Goal: Task Accomplishment & Management: Manage account settings

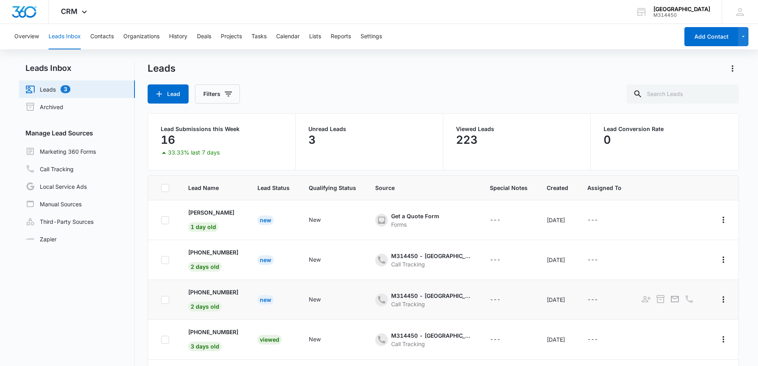
click at [258, 300] on div "New" at bounding box center [265, 300] width 16 height 10
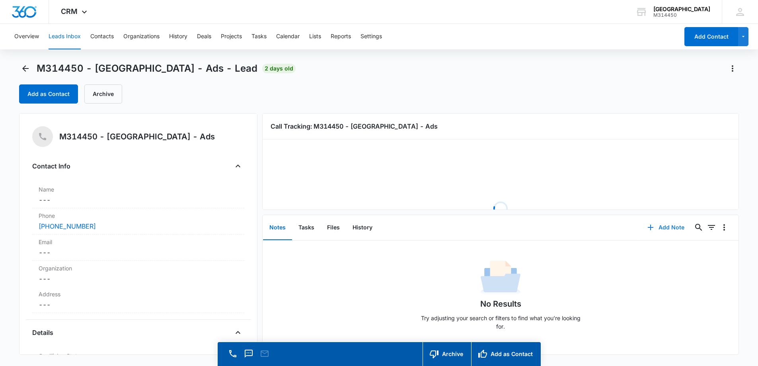
click at [654, 223] on button "Add Note" at bounding box center [665, 227] width 53 height 19
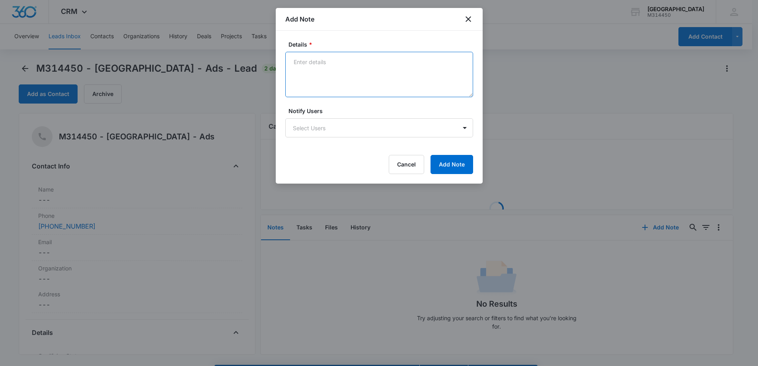
click at [317, 67] on textarea "Details *" at bounding box center [379, 74] width 188 height 45
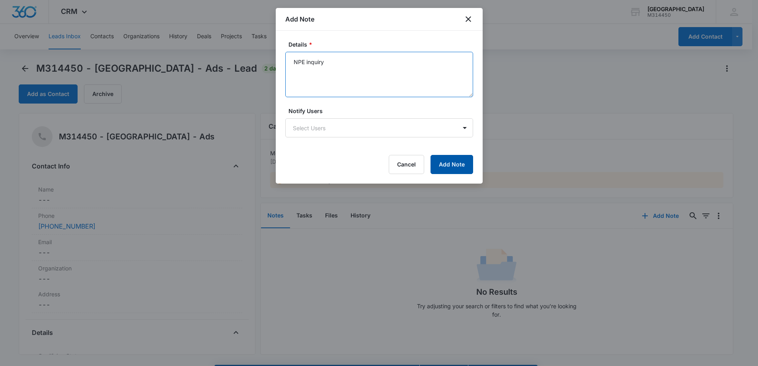
type textarea "NPE inquiry"
click at [447, 168] on button "Add Note" at bounding box center [451, 164] width 43 height 19
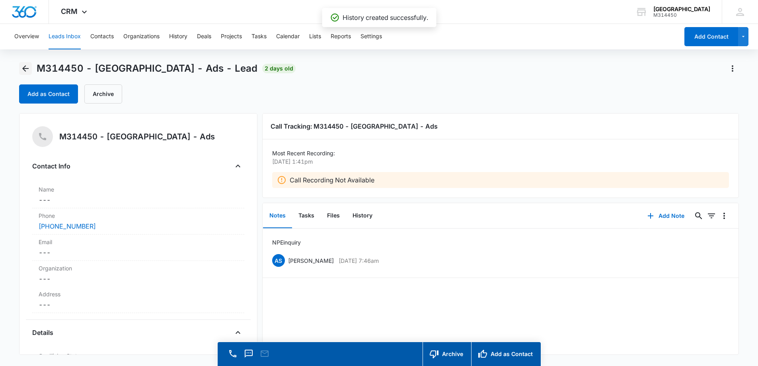
click at [24, 70] on icon "Back" at bounding box center [26, 69] width 10 height 10
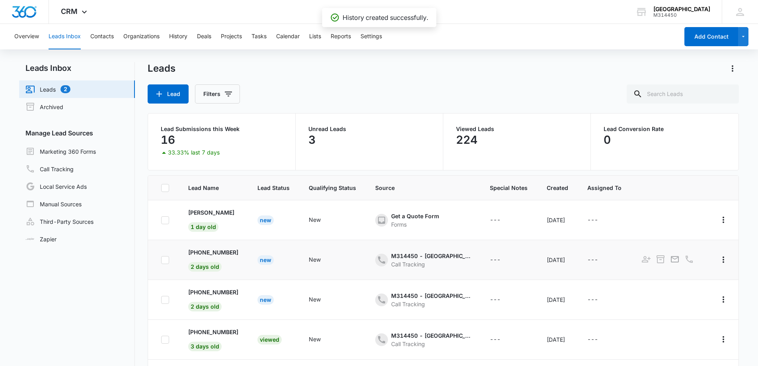
click at [264, 260] on div "New" at bounding box center [265, 260] width 16 height 10
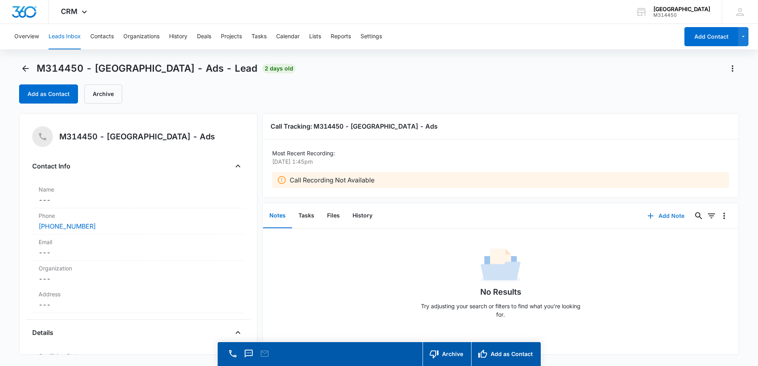
click at [662, 215] on button "Add Note" at bounding box center [665, 215] width 53 height 19
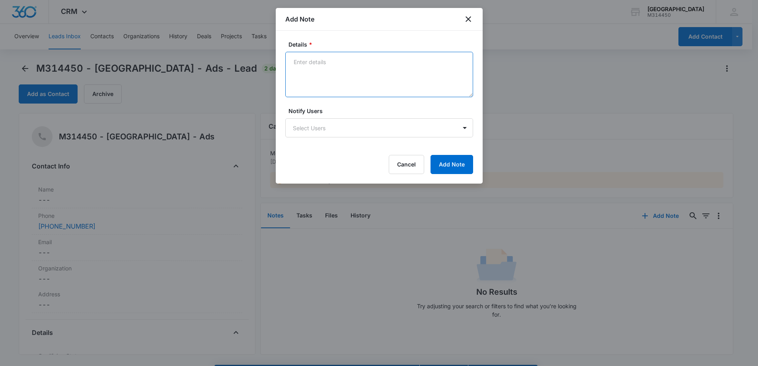
click at [335, 70] on textarea "Details *" at bounding box center [379, 74] width 188 height 45
type textarea "NPE inquiry"
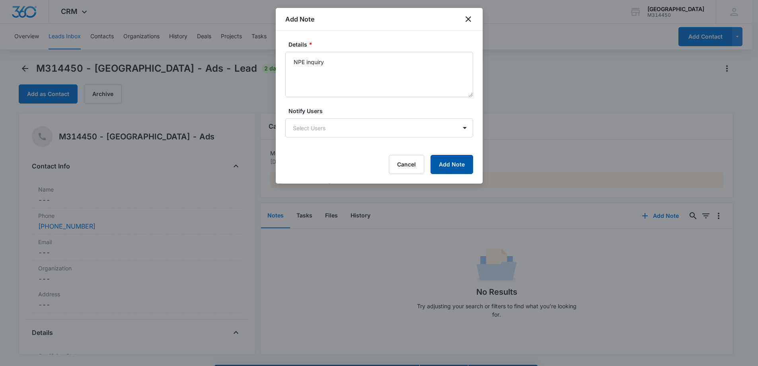
click at [447, 159] on button "Add Note" at bounding box center [451, 164] width 43 height 19
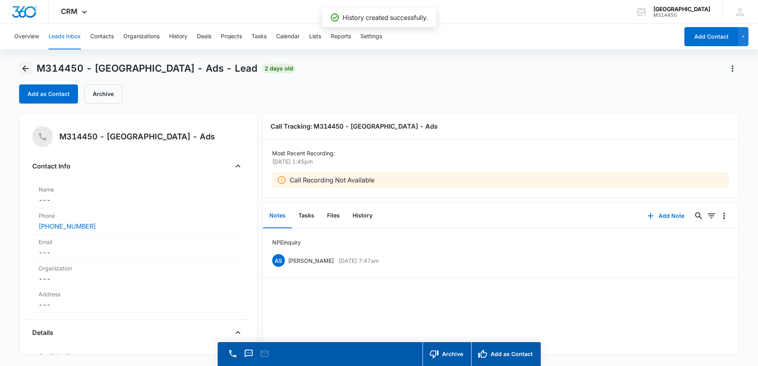
click at [25, 66] on icon "Back" at bounding box center [25, 68] width 6 height 6
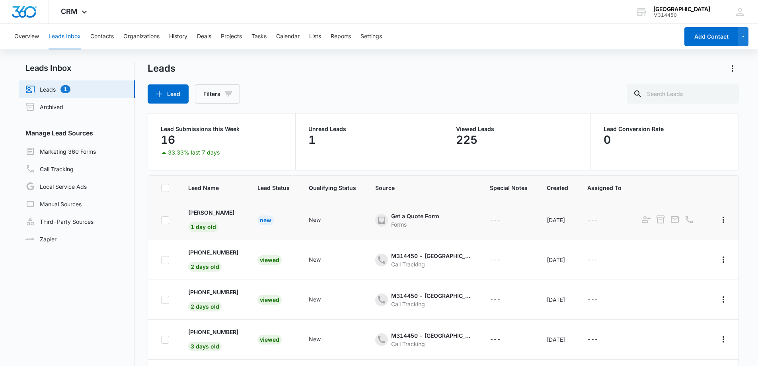
click at [262, 218] on div "New" at bounding box center [265, 220] width 16 height 10
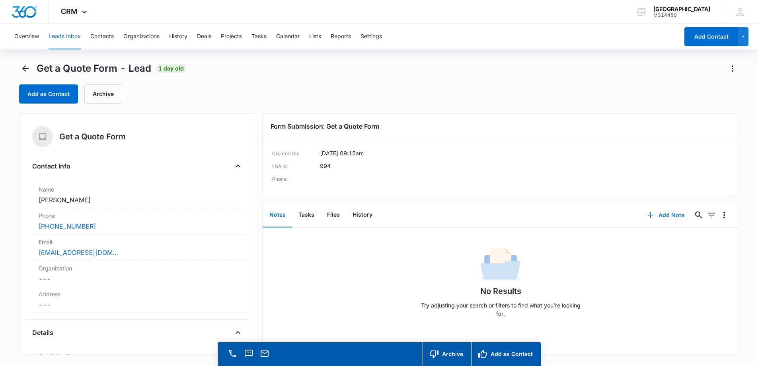
click at [670, 213] on button "Add Note" at bounding box center [665, 214] width 53 height 19
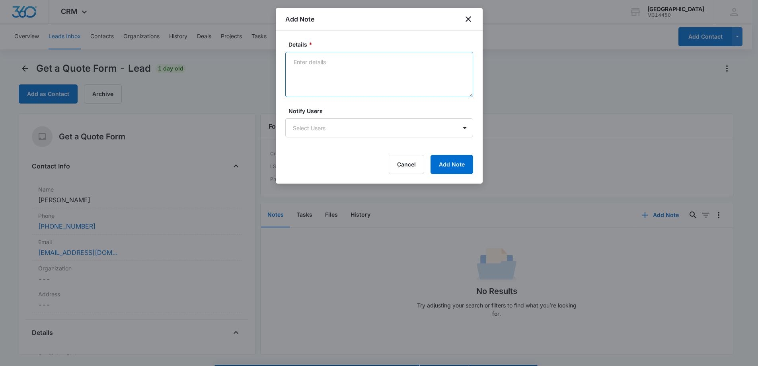
drag, startPoint x: 333, startPoint y: 79, endPoint x: 336, endPoint y: 76, distance: 5.1
click at [336, 76] on textarea "Details *" at bounding box center [379, 74] width 188 height 45
type textarea "LM [DATE] morning"
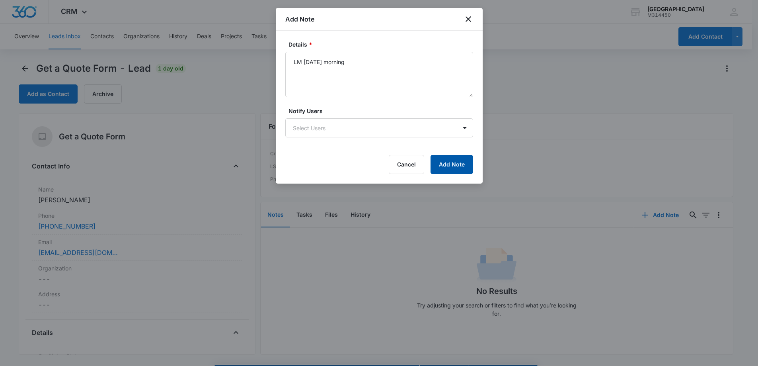
click at [473, 164] on button "Add Note" at bounding box center [451, 164] width 43 height 19
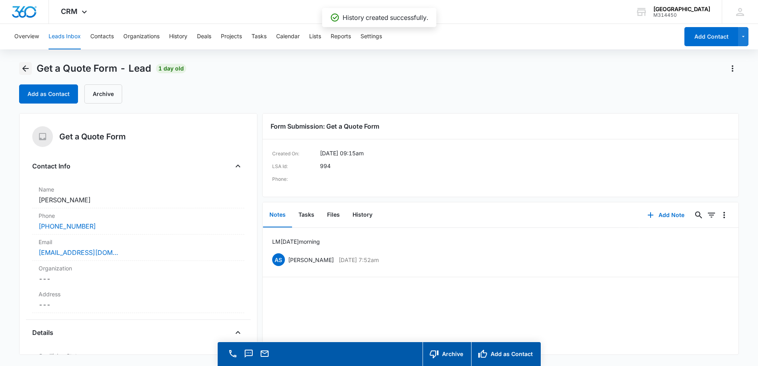
click at [26, 66] on icon "Back" at bounding box center [26, 69] width 10 height 10
